Goal: Task Accomplishment & Management: Manage account settings

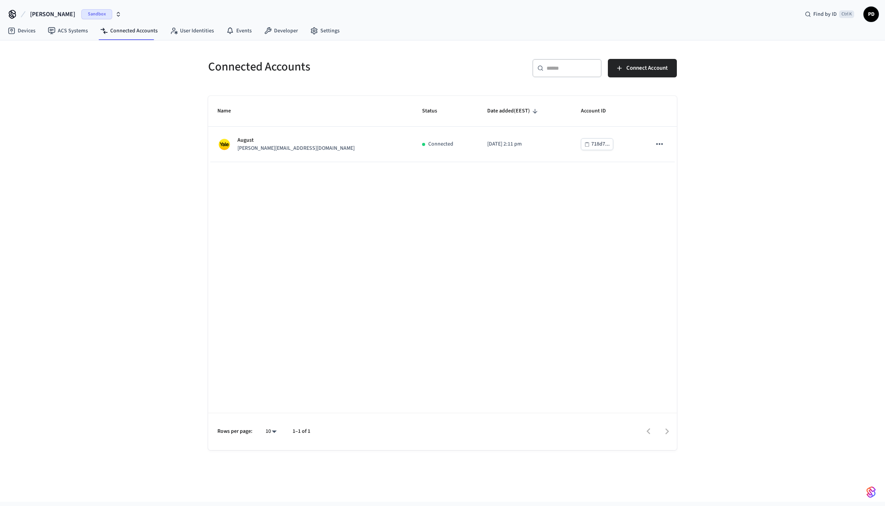
click at [56, 14] on span "[PERSON_NAME]" at bounding box center [52, 14] width 45 height 9
click at [39, 81] on div "qaext Sandbox" at bounding box center [63, 79] width 106 height 10
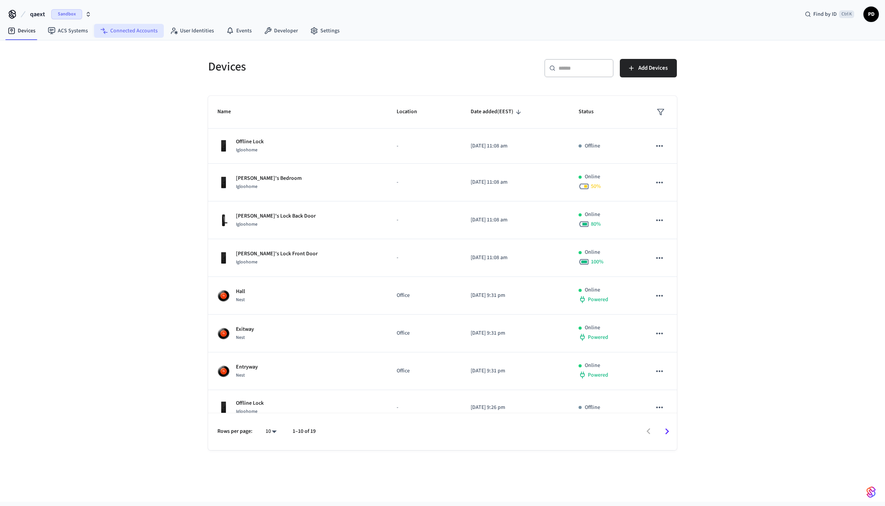
click at [119, 35] on link "Connected Accounts" at bounding box center [129, 31] width 70 height 14
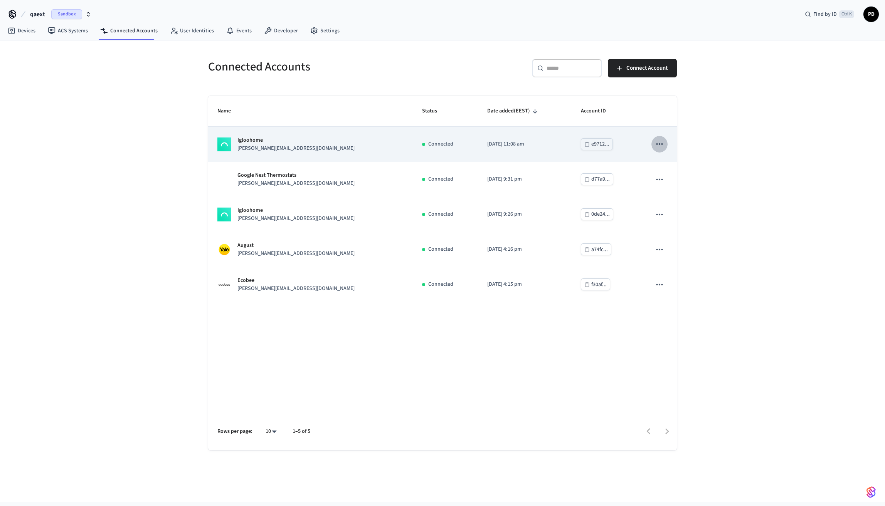
click at [664, 144] on button "sticky table" at bounding box center [659, 144] width 16 height 16
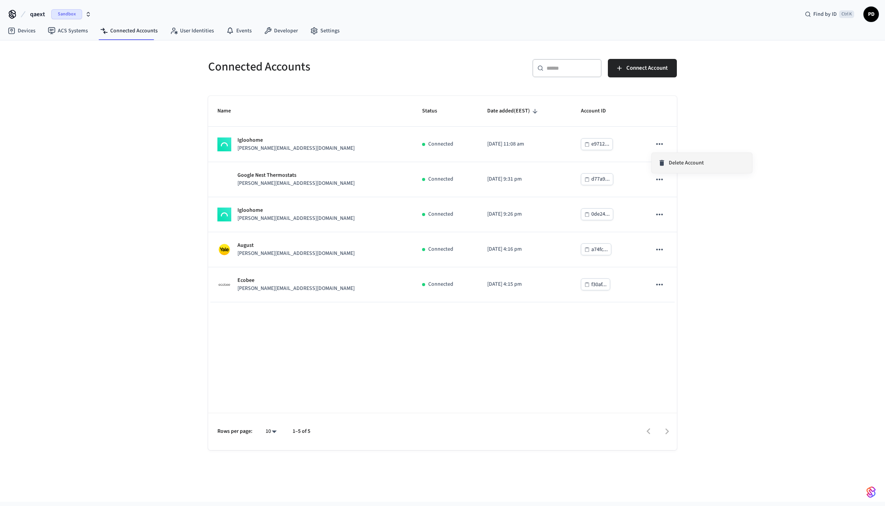
click at [675, 168] on li "Delete Account" at bounding box center [701, 163] width 100 height 20
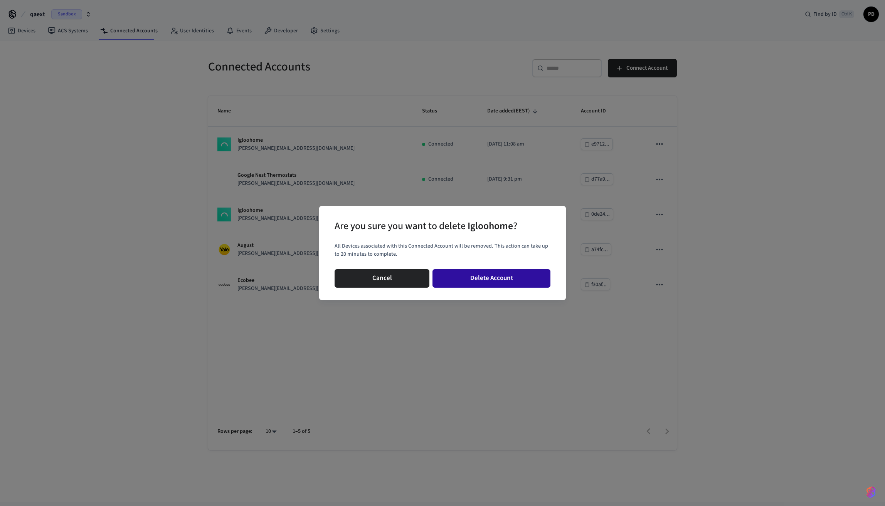
click at [505, 285] on button "Delete Account" at bounding box center [491, 278] width 118 height 18
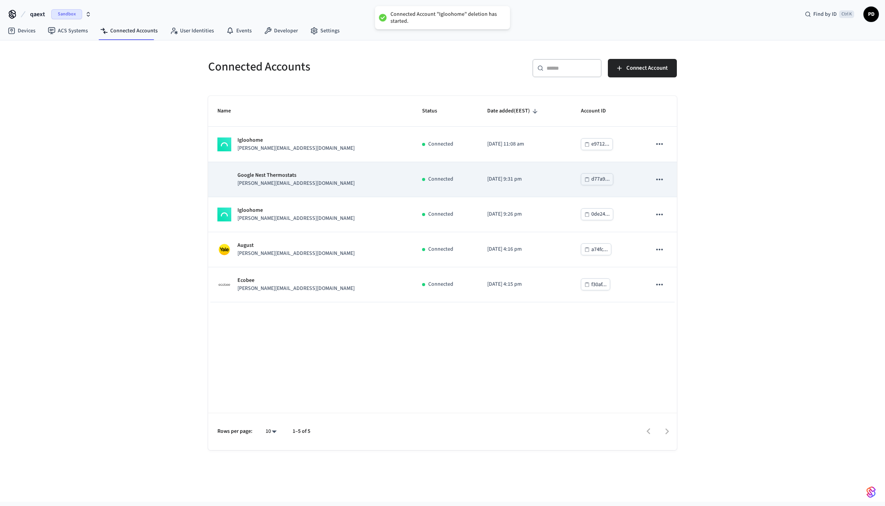
click at [660, 182] on icon "sticky table" at bounding box center [659, 180] width 10 height 10
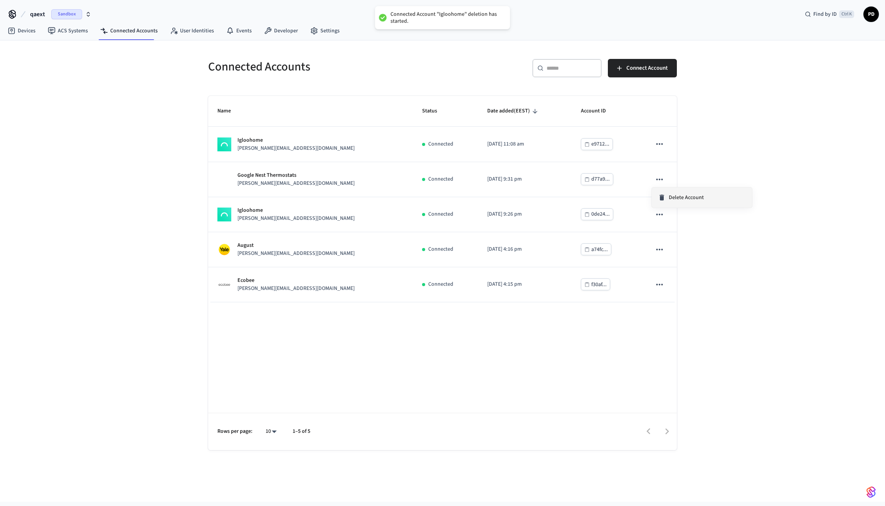
click at [672, 199] on span "Delete Account" at bounding box center [685, 198] width 35 height 8
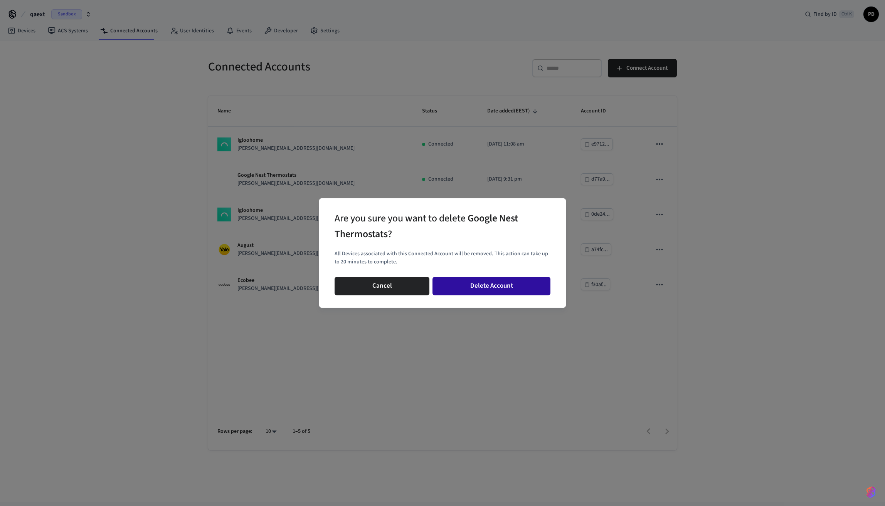
click at [539, 290] on button "Delete Account" at bounding box center [491, 286] width 118 height 18
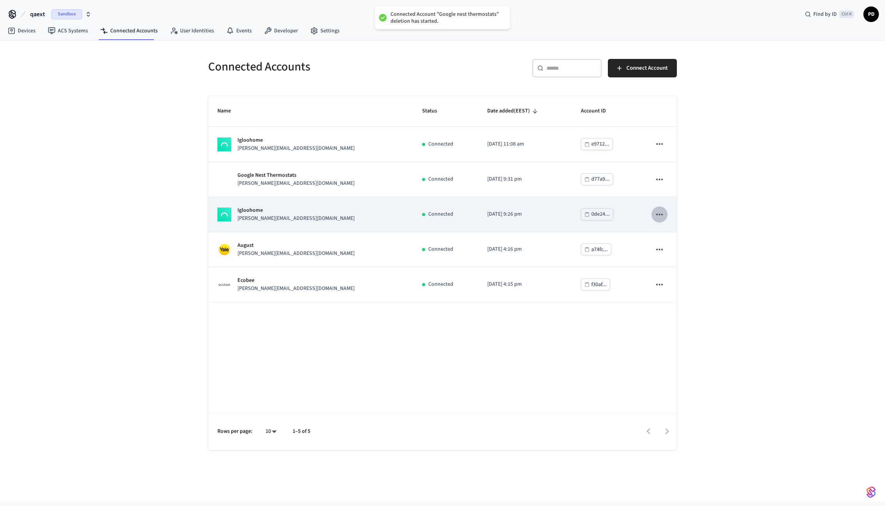
click at [663, 218] on icon "sticky table" at bounding box center [659, 215] width 10 height 10
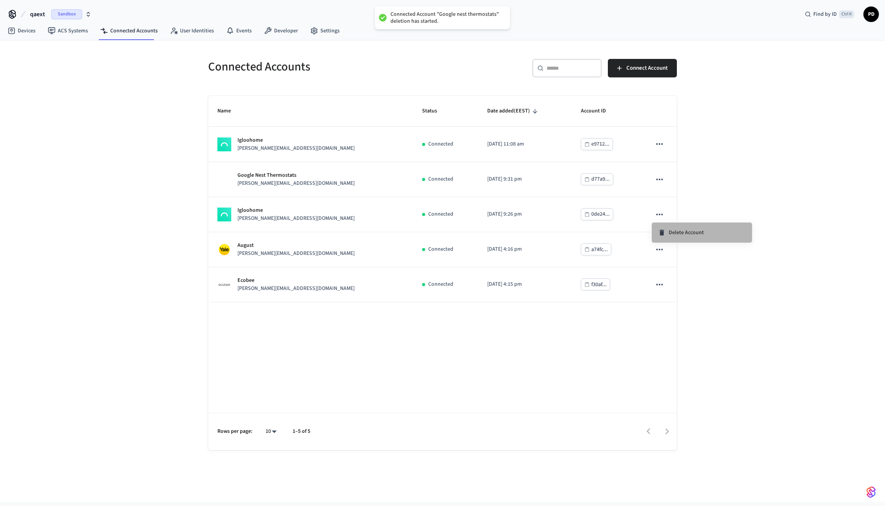
click at [696, 237] on li "Delete Account" at bounding box center [701, 233] width 100 height 20
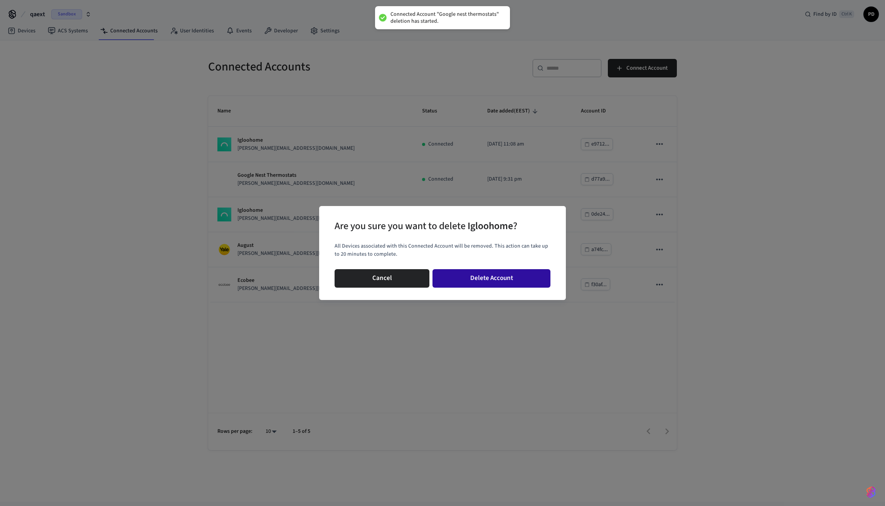
click at [526, 284] on button "Delete Account" at bounding box center [491, 278] width 118 height 18
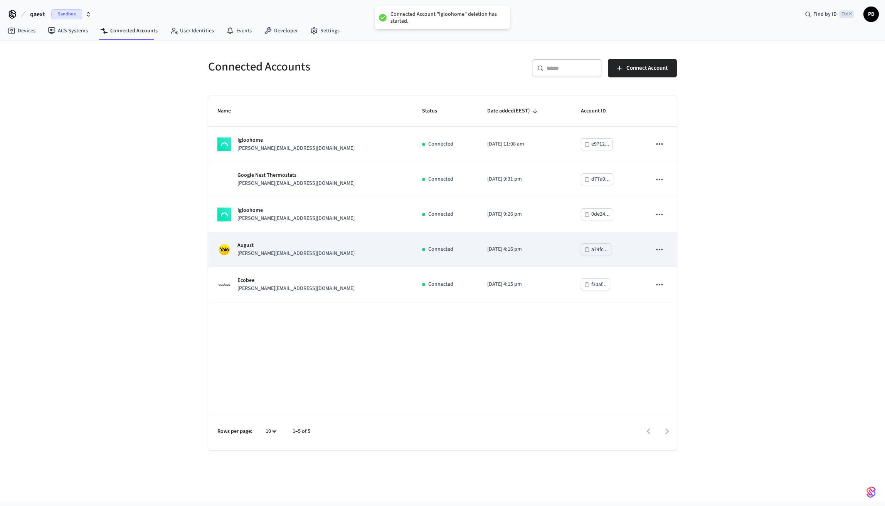
click at [653, 248] on button "sticky table" at bounding box center [659, 250] width 16 height 16
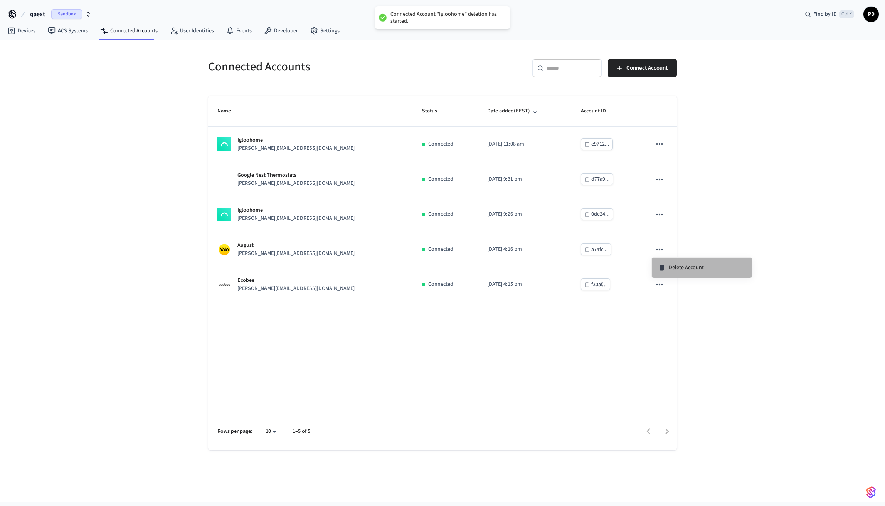
click at [683, 263] on li "Delete Account" at bounding box center [701, 268] width 100 height 20
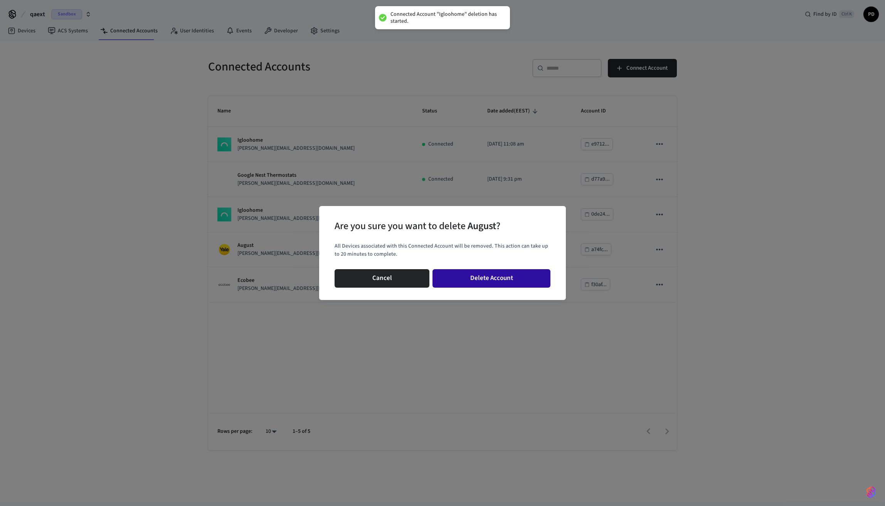
click at [490, 280] on button "Delete Account" at bounding box center [491, 278] width 118 height 18
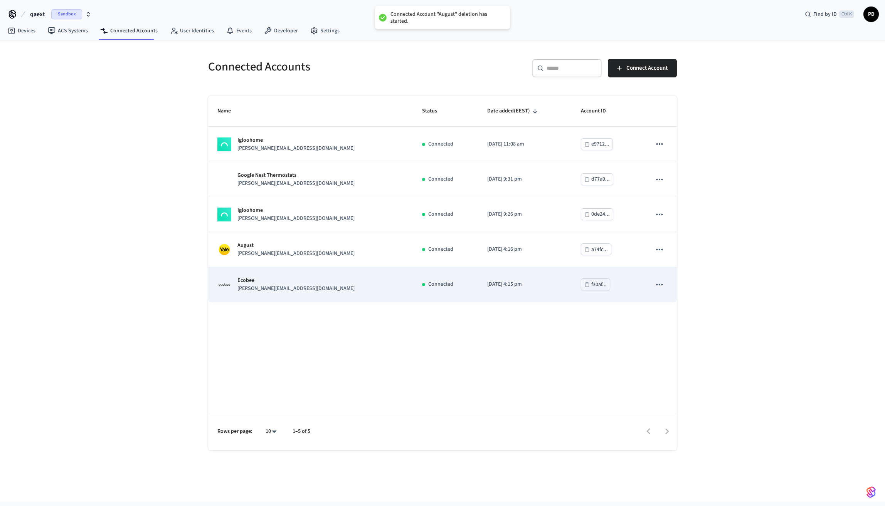
click at [676, 282] on td "sticky table" at bounding box center [659, 284] width 35 height 35
click at [656, 285] on icon "sticky table" at bounding box center [659, 285] width 10 height 10
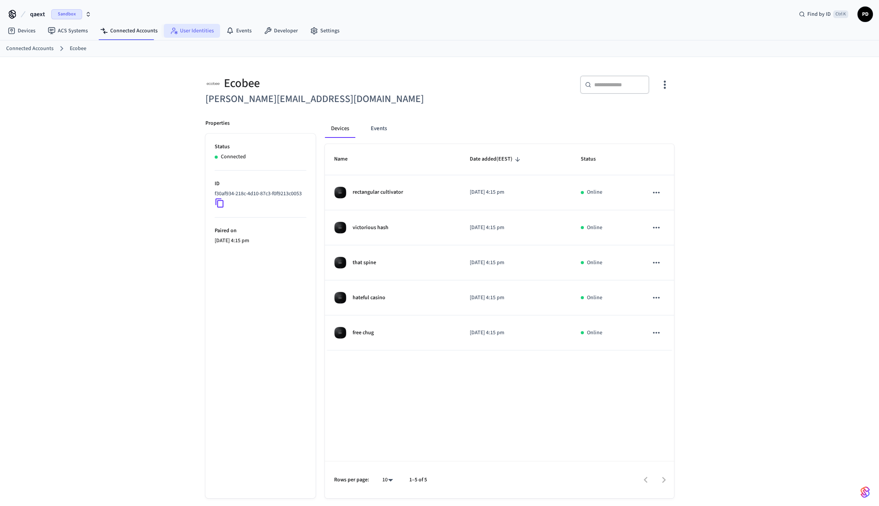
click at [190, 36] on link "User Identities" at bounding box center [192, 31] width 56 height 14
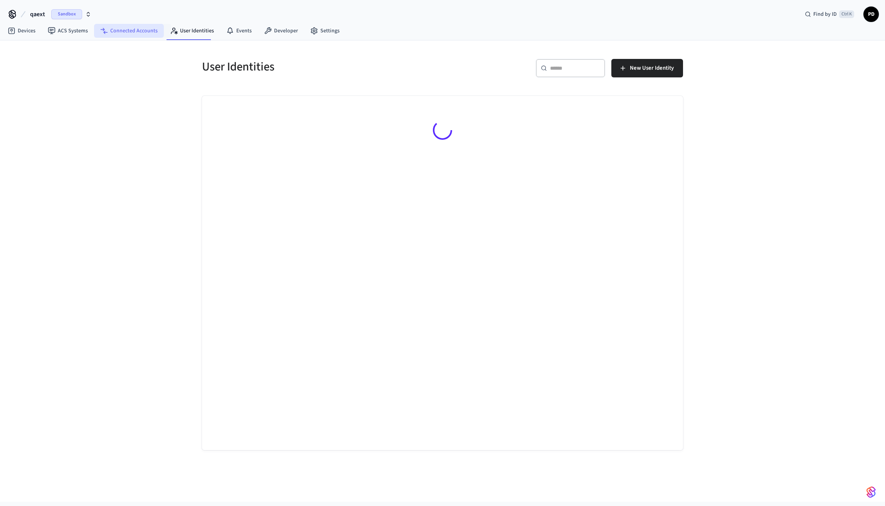
click at [142, 34] on link "Connected Accounts" at bounding box center [129, 31] width 70 height 14
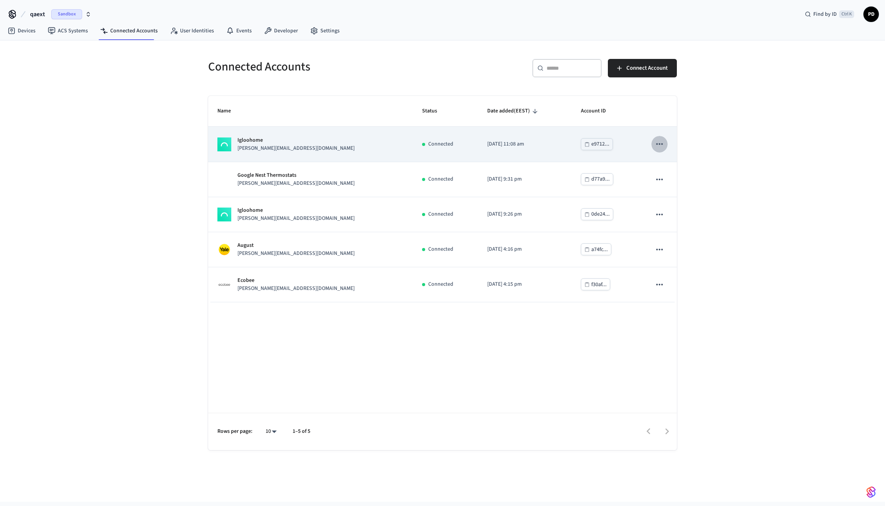
click at [660, 146] on icon "sticky table" at bounding box center [659, 144] width 10 height 10
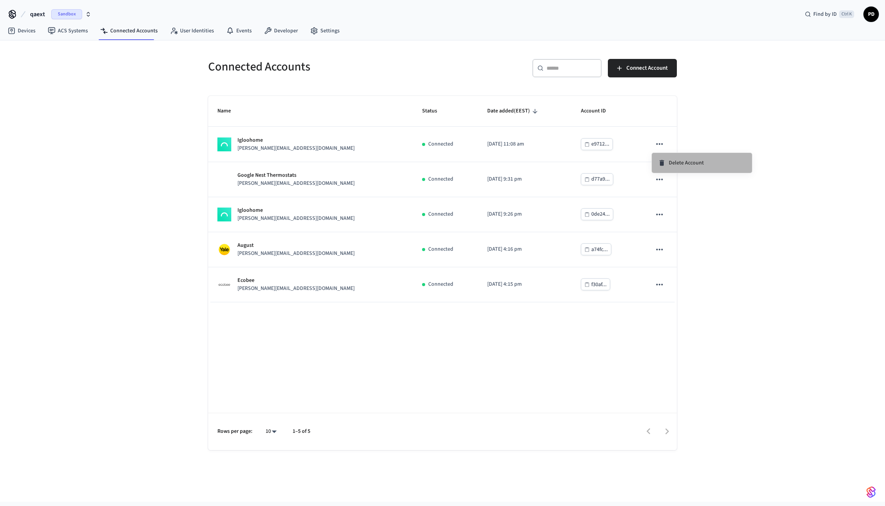
click at [682, 167] on li "Delete Account" at bounding box center [701, 163] width 100 height 20
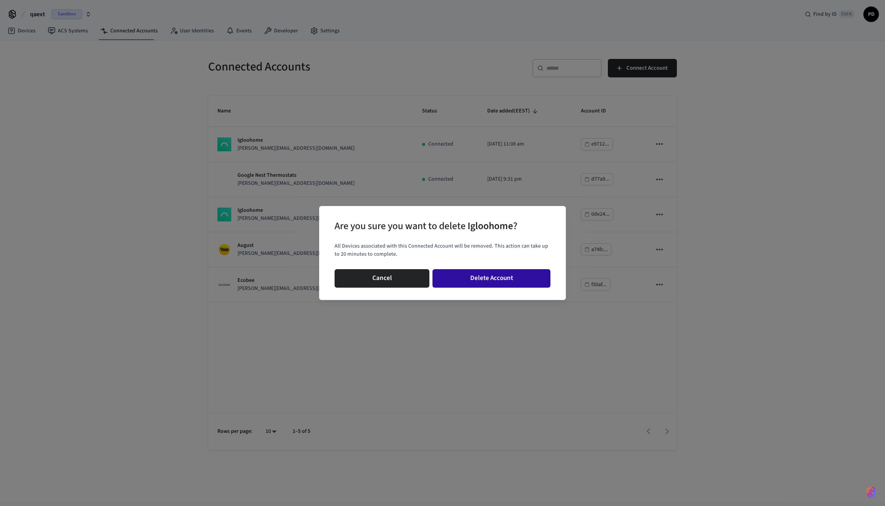
click at [472, 277] on button "Delete Account" at bounding box center [491, 278] width 118 height 18
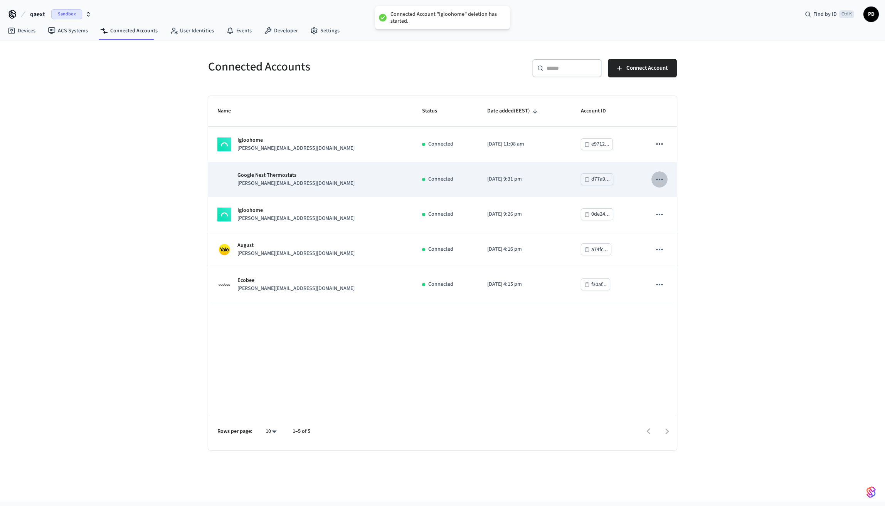
click at [656, 181] on icon "sticky table" at bounding box center [659, 180] width 10 height 10
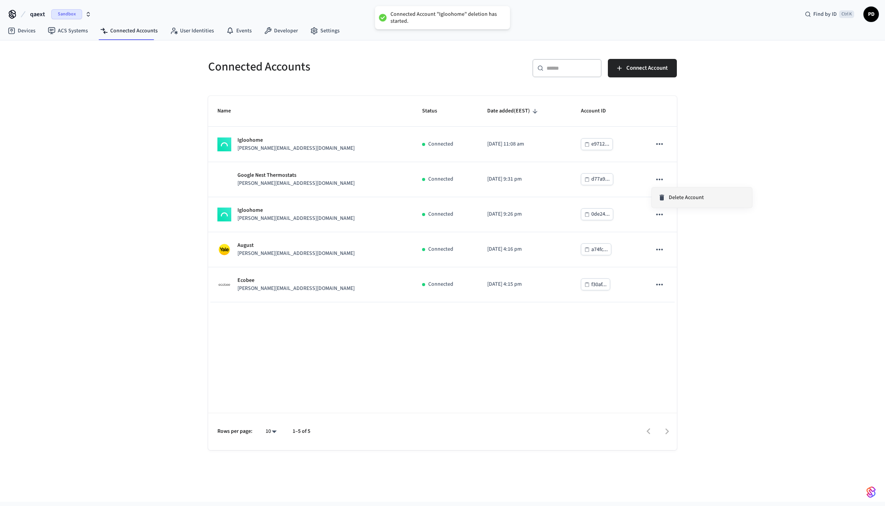
click at [673, 195] on span "Delete Account" at bounding box center [685, 198] width 35 height 8
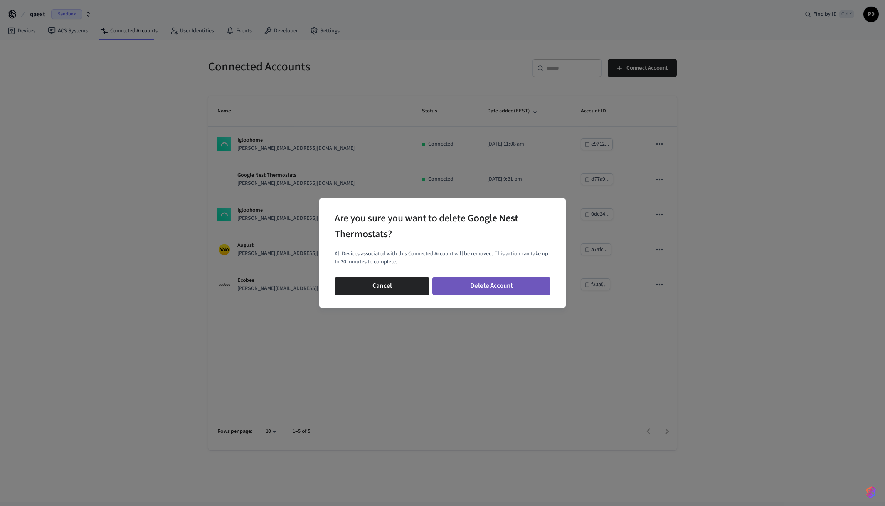
click at [481, 294] on button "Delete Account" at bounding box center [491, 286] width 118 height 18
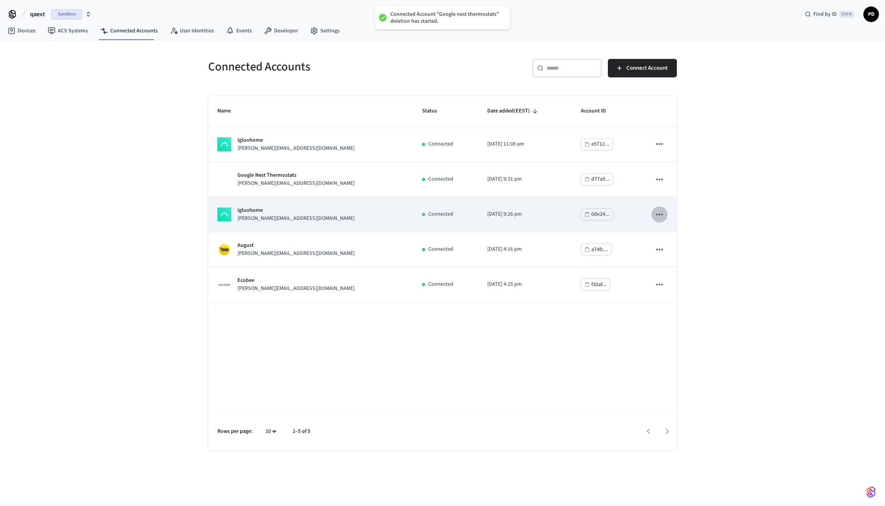
click at [656, 216] on icon "sticky table" at bounding box center [659, 215] width 10 height 10
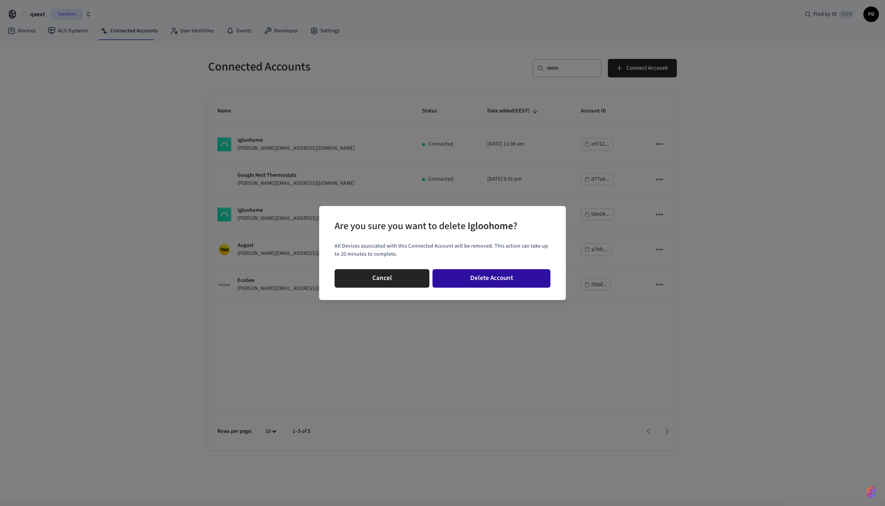
click at [525, 277] on button "Delete Account" at bounding box center [491, 278] width 118 height 18
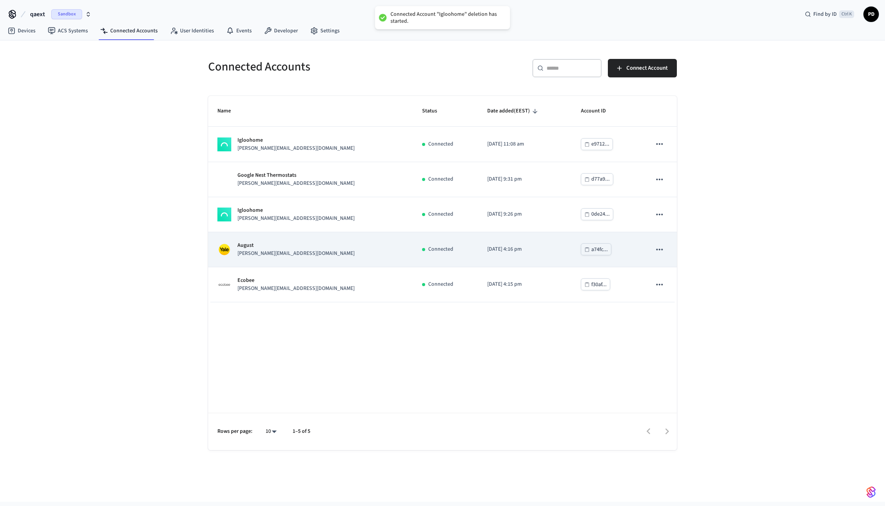
click at [670, 250] on td "sticky table" at bounding box center [659, 249] width 35 height 35
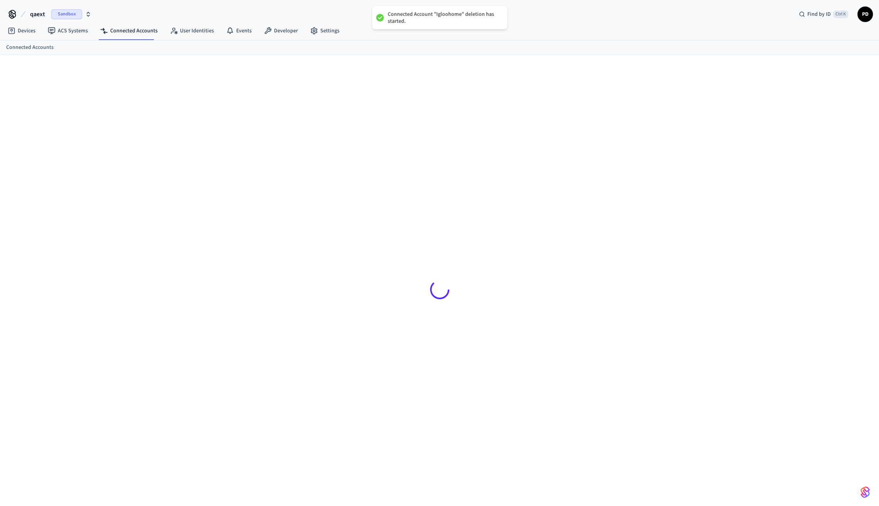
click at [666, 250] on div at bounding box center [439, 290] width 481 height 432
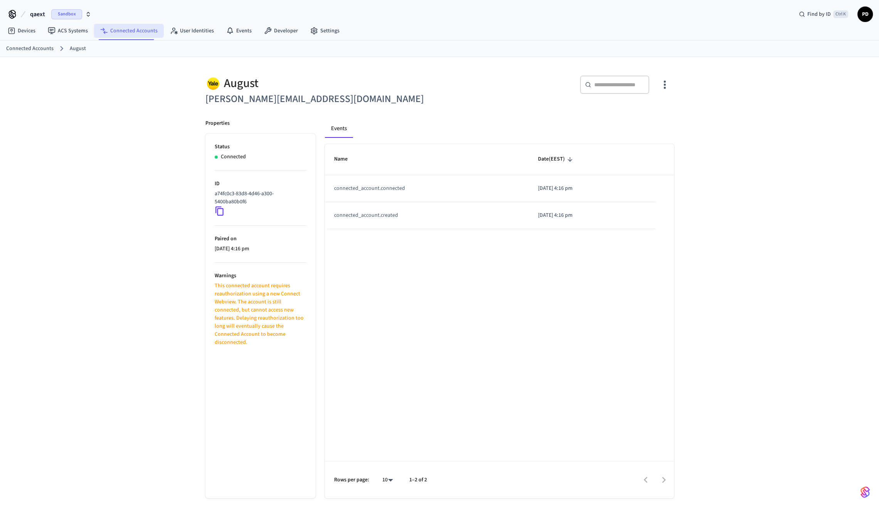
click at [142, 34] on link "Connected Accounts" at bounding box center [129, 31] width 70 height 14
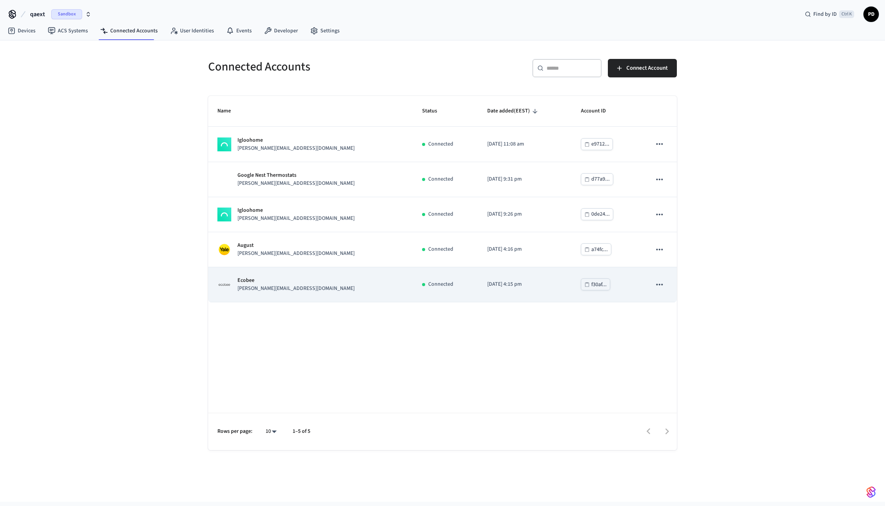
click at [657, 289] on icon "sticky table" at bounding box center [659, 285] width 10 height 10
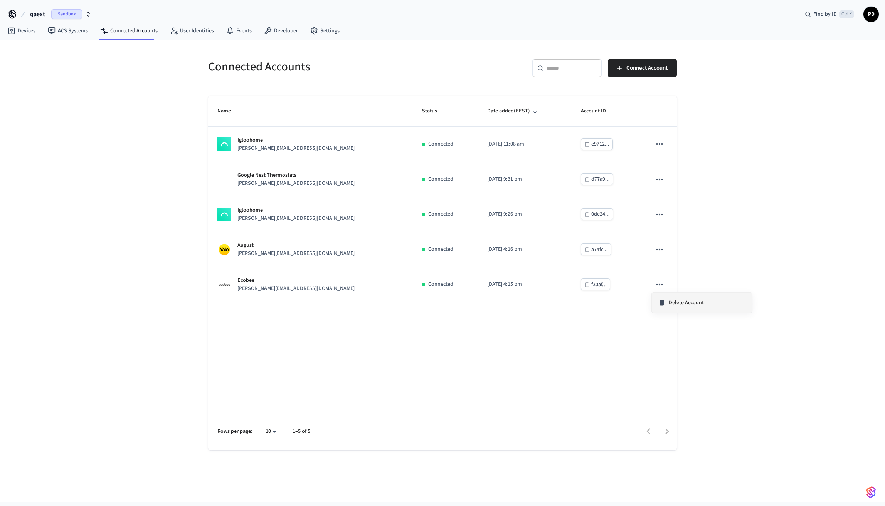
click at [671, 302] on span "Delete Account" at bounding box center [685, 303] width 35 height 8
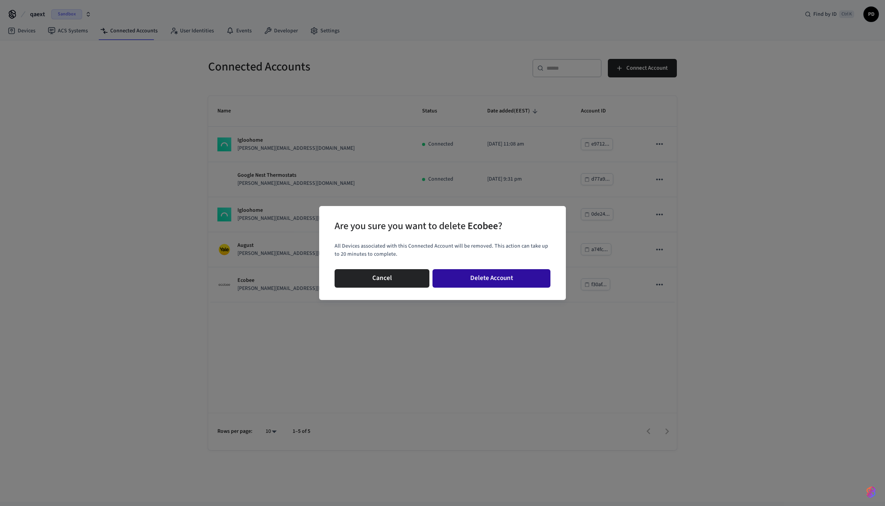
click at [526, 281] on button "Delete Account" at bounding box center [491, 278] width 118 height 18
